Goal: Book appointment/travel/reservation

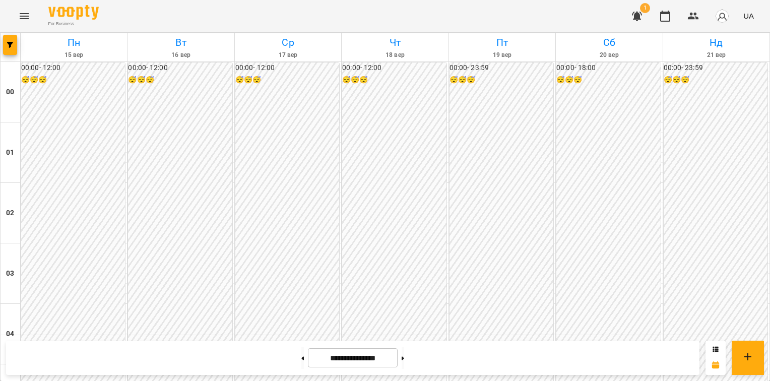
scroll to position [1177, 0]
drag, startPoint x: 417, startPoint y: 362, endPoint x: 612, endPoint y: 255, distance: 222.7
click at [404, 362] on button at bounding box center [402, 358] width 3 height 22
click at [301, 361] on button at bounding box center [302, 358] width 3 height 22
type input "**********"
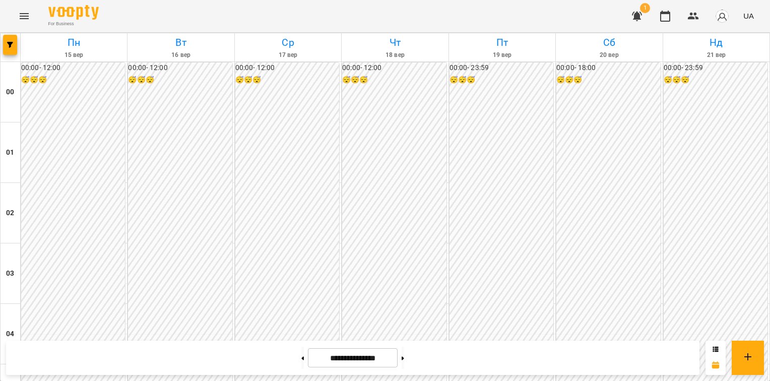
scroll to position [1076, 0]
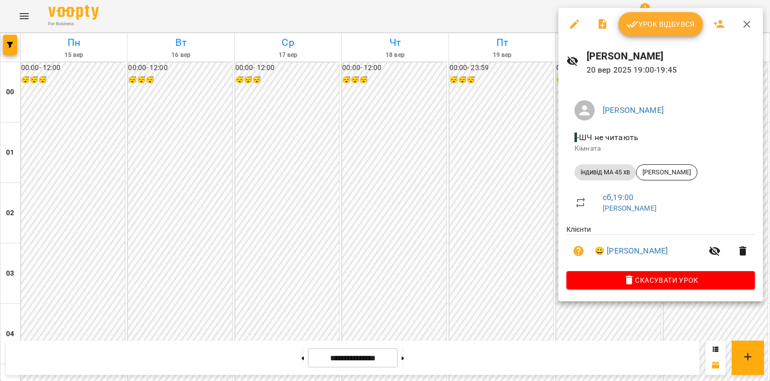
click at [744, 24] on icon "button" at bounding box center [746, 24] width 12 height 12
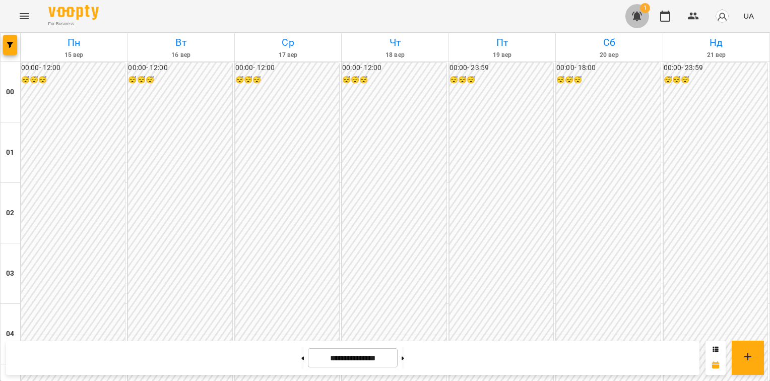
click at [642, 15] on icon "button" at bounding box center [637, 16] width 12 height 12
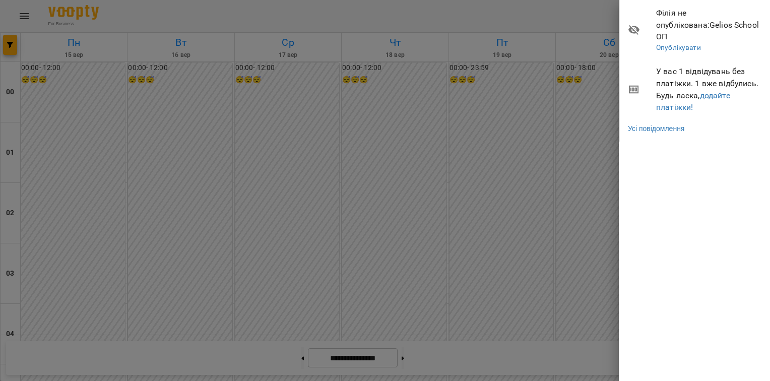
click at [665, 65] on span "У вас 1 відвідувань без платіжки. 1 вже відбулись. Будь ласка, додайте платіжки!" at bounding box center [709, 88] width 106 height 47
click at [637, 84] on icon at bounding box center [634, 90] width 12 height 12
click at [660, 82] on span "У вас 1 відвідувань без платіжки. 1 вже відбулись. Будь ласка, додайте платіжки!" at bounding box center [709, 88] width 106 height 47
click at [687, 70] on span "У вас 1 відвідувань без платіжки. 1 вже відбулись. Будь ласка, додайте платіжки!" at bounding box center [709, 88] width 106 height 47
click at [673, 19] on span "Філія не опублікована : Gelios School ОП" at bounding box center [709, 25] width 106 height 36
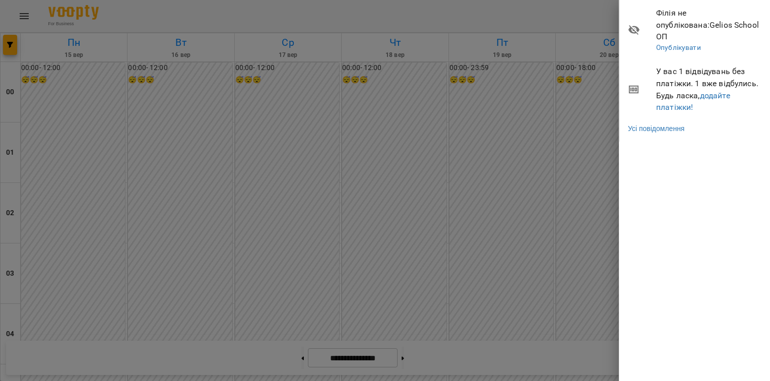
click at [518, 78] on div at bounding box center [385, 190] width 770 height 381
